Goal: Task Accomplishment & Management: Use online tool/utility

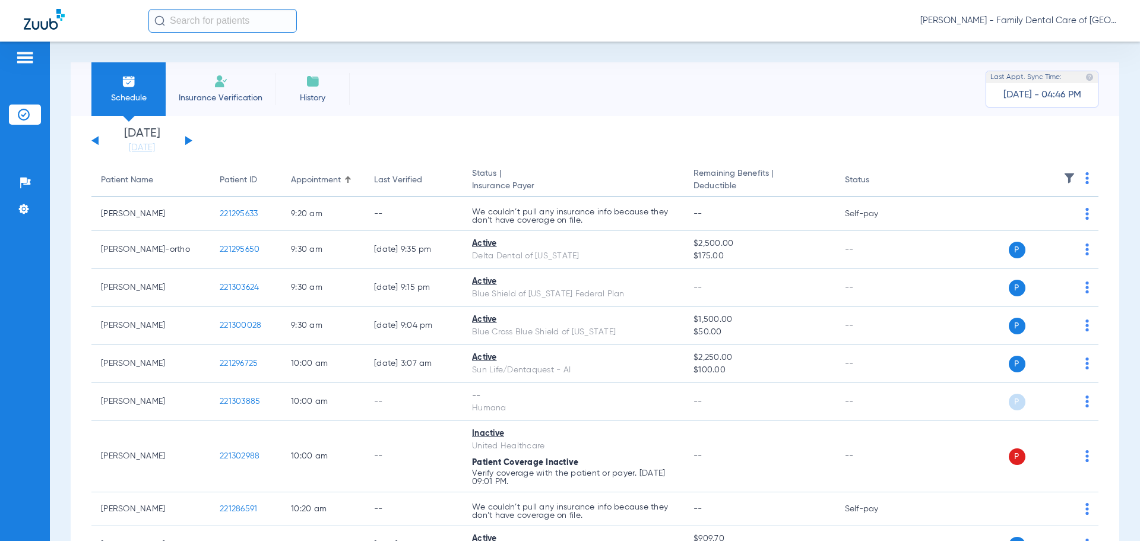
click at [242, 78] on li "Insurance Verification" at bounding box center [221, 88] width 110 height 53
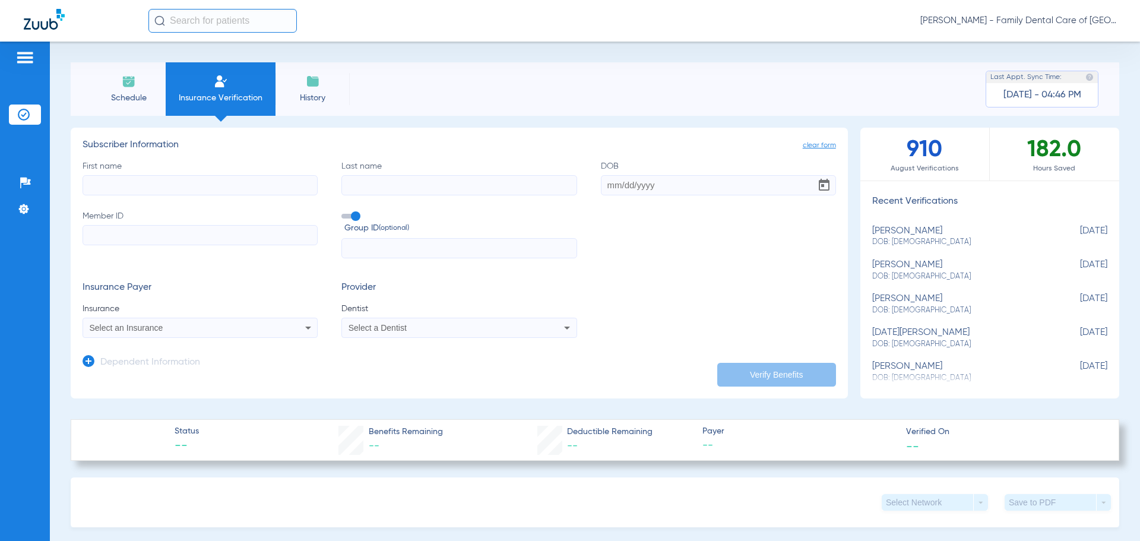
click at [112, 88] on li "Schedule" at bounding box center [128, 88] width 74 height 53
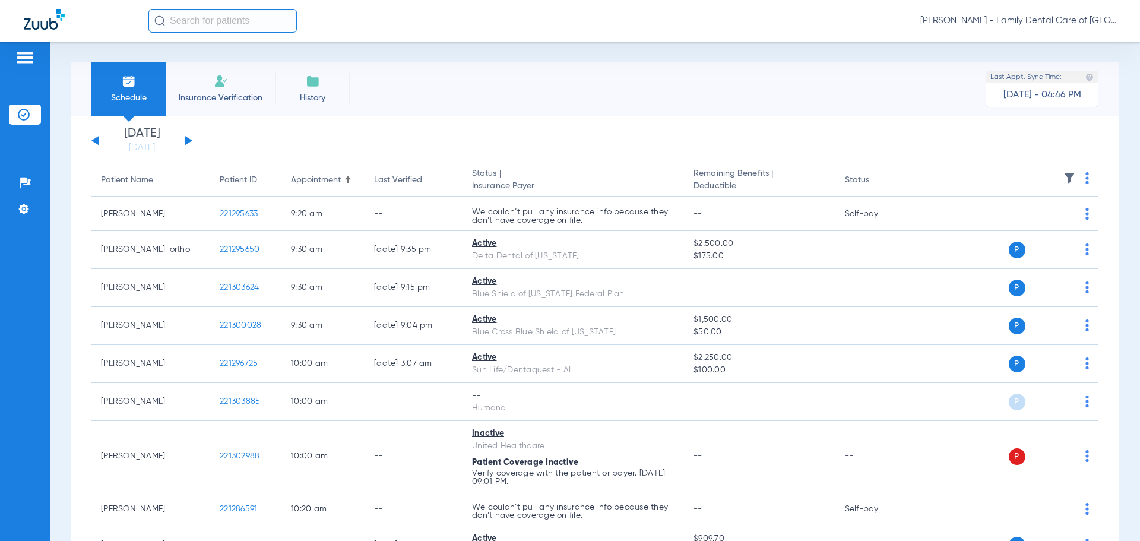
click at [183, 142] on div "[DATE] [DATE] [DATE] [DATE] [DATE] [DATE] [DATE] [DATE] [DATE] [DATE] [DATE] [D…" at bounding box center [141, 141] width 101 height 26
click at [162, 150] on link "[DATE]" at bounding box center [141, 148] width 71 height 12
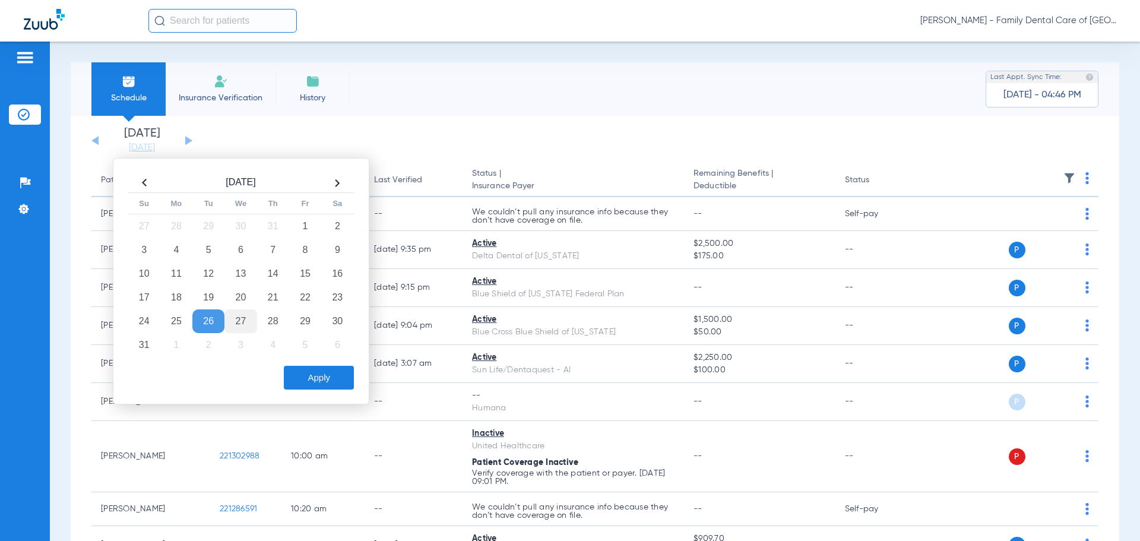
click at [241, 316] on td "27" at bounding box center [240, 321] width 32 height 24
click at [315, 377] on button "Apply" at bounding box center [319, 378] width 70 height 24
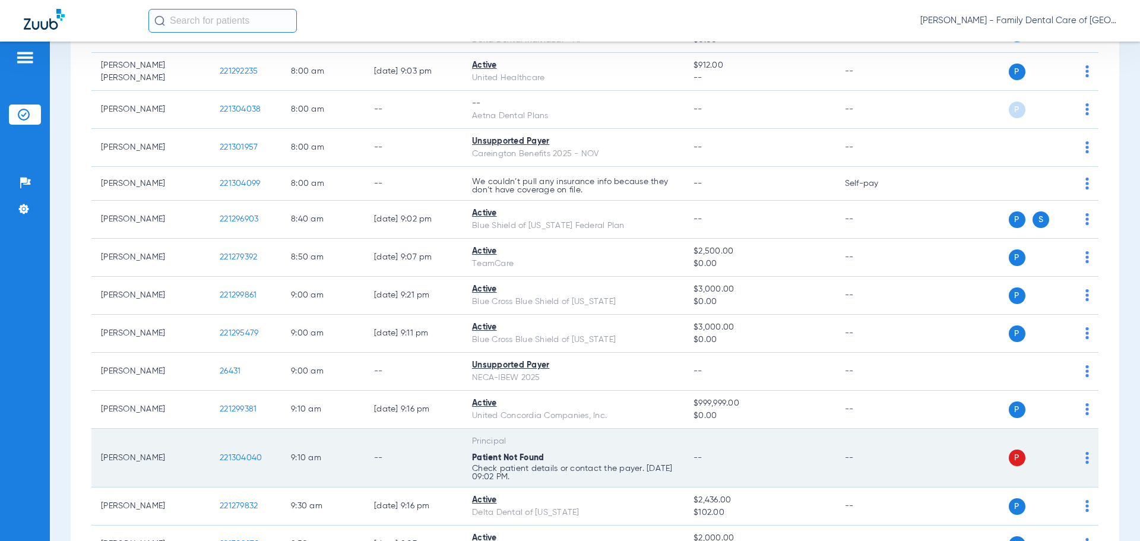
scroll to position [297, 0]
click at [1083, 458] on td "P S" at bounding box center [1006, 457] width 183 height 59
click at [1085, 457] on img at bounding box center [1087, 457] width 4 height 12
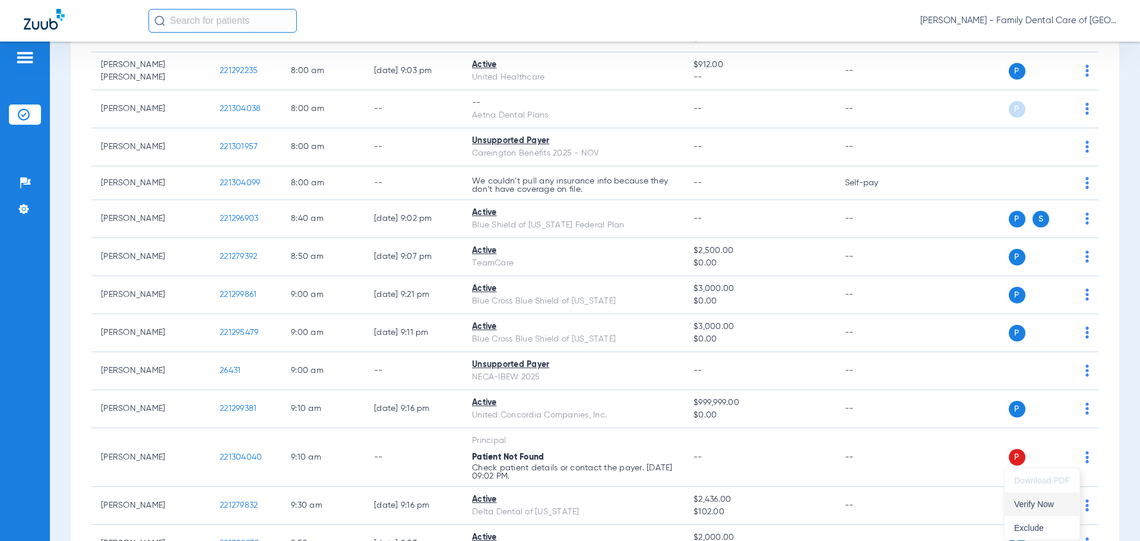
click at [1034, 507] on span "Verify Now" at bounding box center [1042, 504] width 56 height 8
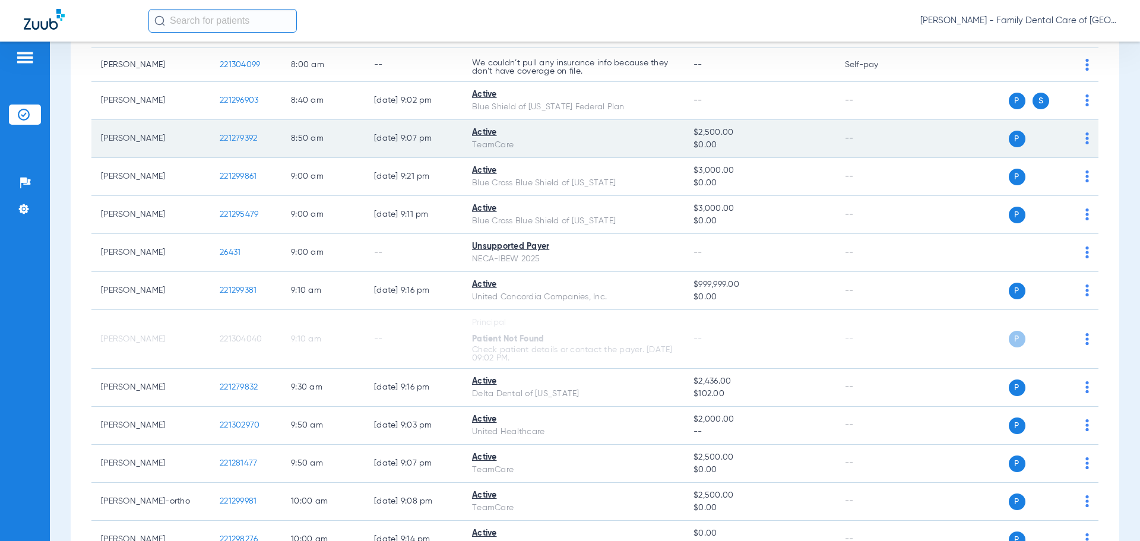
scroll to position [415, 0]
